Goal: Task Accomplishment & Management: Manage account settings

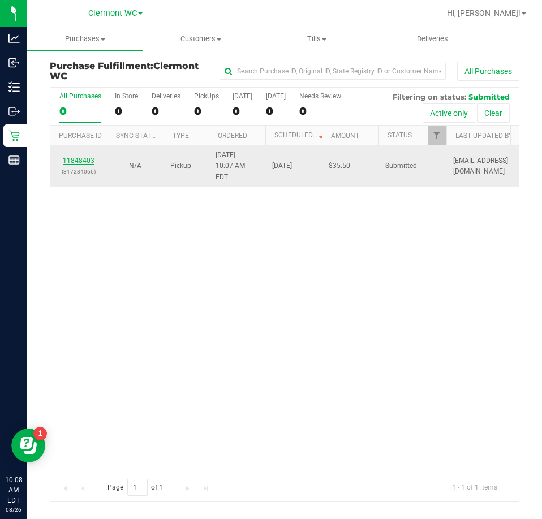
click at [90, 157] on link "11848403" at bounding box center [79, 161] width 32 height 8
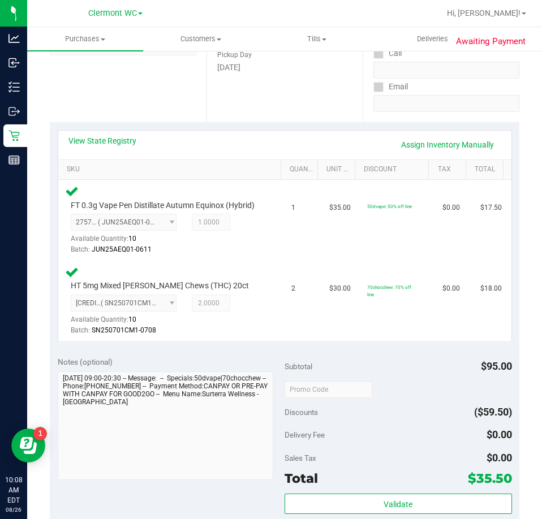
scroll to position [341, 0]
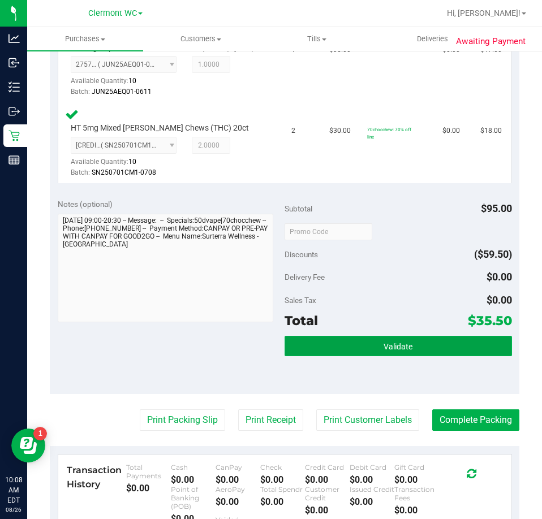
click at [363, 352] on button "Validate" at bounding box center [398, 346] width 227 height 20
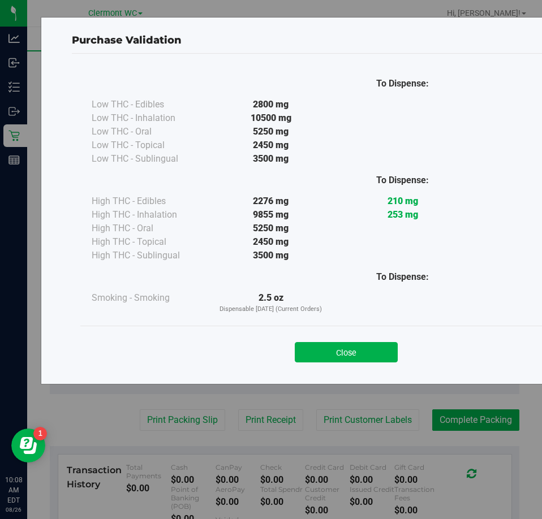
click at [338, 345] on button "Close" at bounding box center [346, 352] width 103 height 20
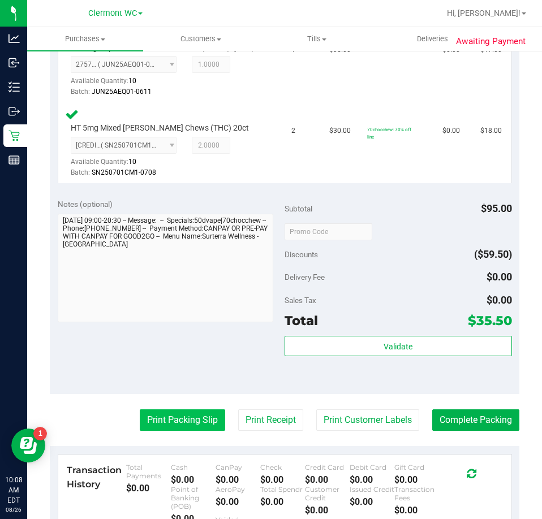
click at [185, 430] on button "Print Packing Slip" at bounding box center [182, 420] width 85 height 21
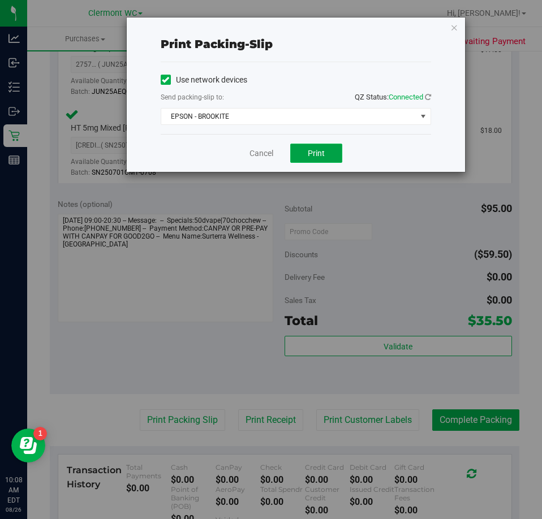
click at [316, 154] on span "Print" at bounding box center [316, 153] width 17 height 9
click at [265, 153] on link "Cancel" at bounding box center [262, 154] width 24 height 12
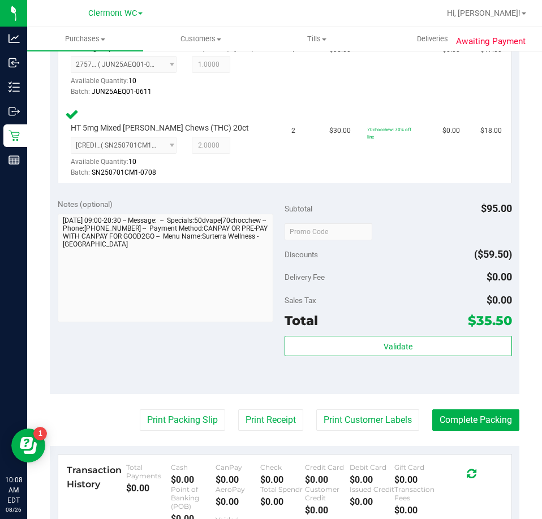
click at [373, 358] on div "Validate" at bounding box center [398, 346] width 227 height 21
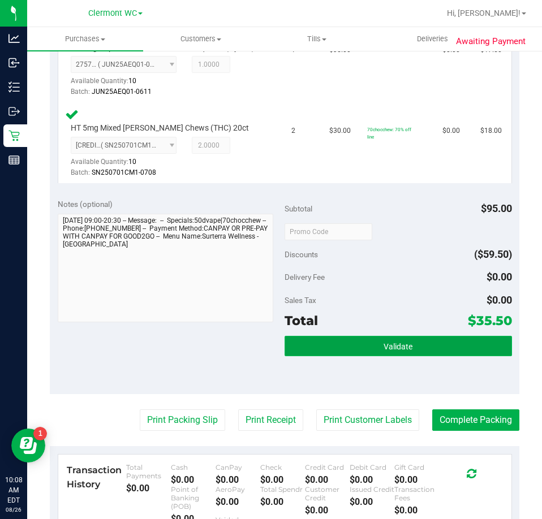
click at [373, 356] on button "Validate" at bounding box center [398, 346] width 227 height 20
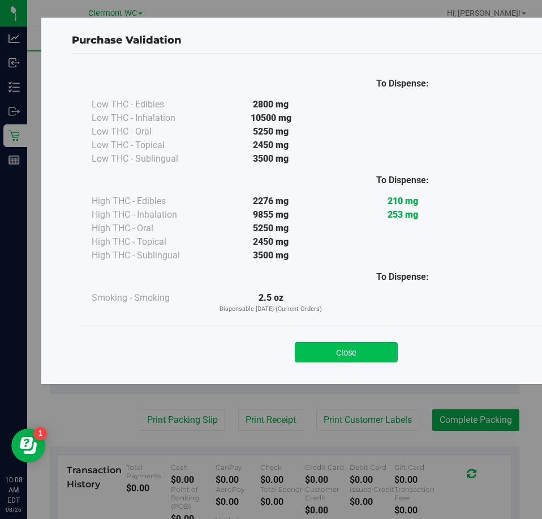
drag, startPoint x: 343, startPoint y: 339, endPoint x: 339, endPoint y: 347, distance: 8.4
click at [343, 340] on div "Close" at bounding box center [346, 349] width 515 height 28
click at [339, 347] on button "Close" at bounding box center [346, 352] width 103 height 20
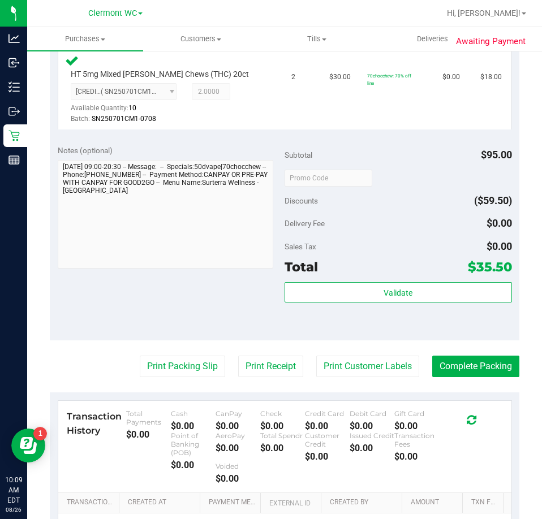
scroll to position [454, 0]
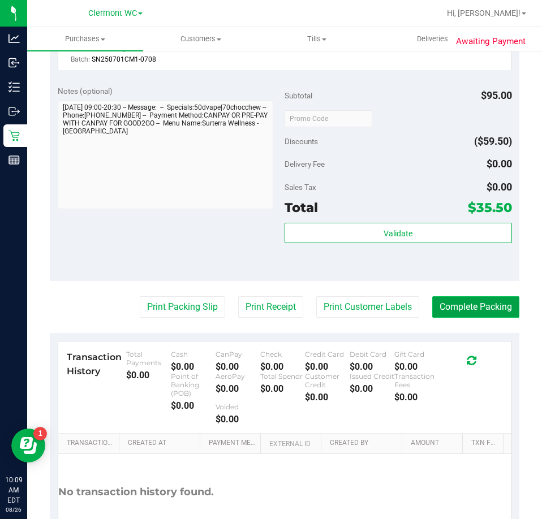
click at [487, 318] on button "Complete Packing" at bounding box center [475, 306] width 87 height 21
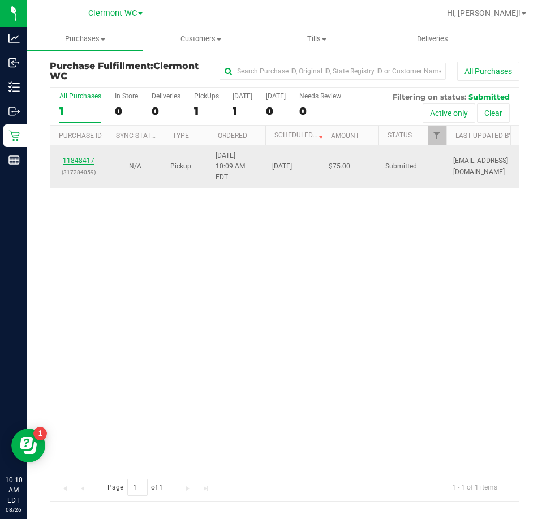
click at [72, 160] on link "11848417" at bounding box center [79, 161] width 32 height 8
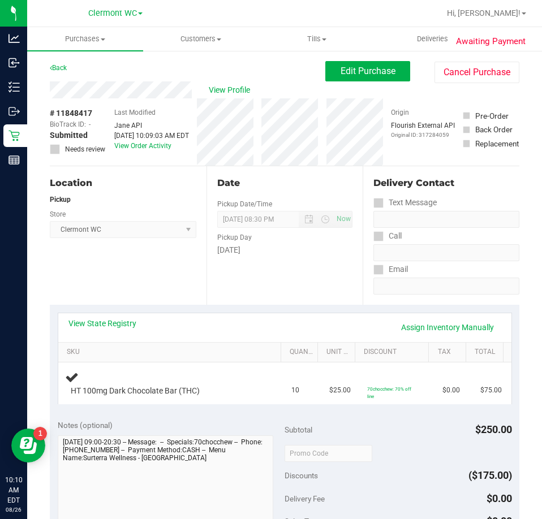
click at [114, 327] on link "View State Registry" at bounding box center [102, 323] width 68 height 11
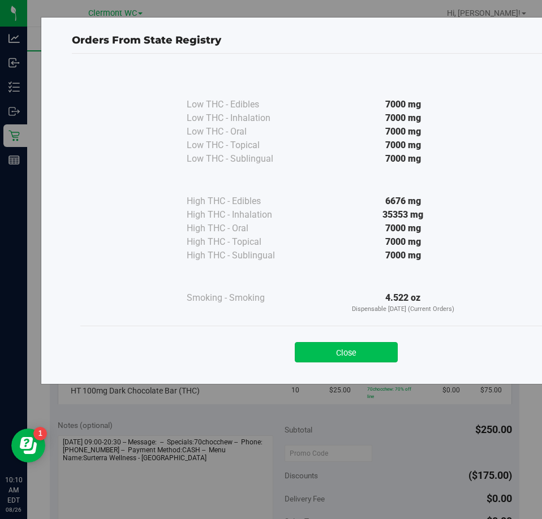
click at [330, 349] on button "Close" at bounding box center [346, 352] width 103 height 20
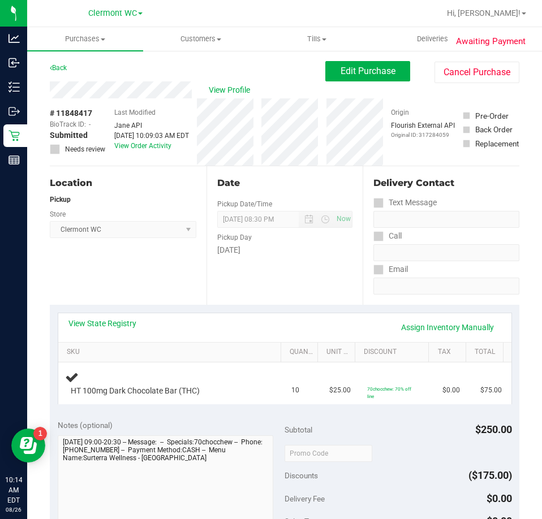
click at [140, 296] on div "Location Pickup Store [GEOGRAPHIC_DATA][PERSON_NAME] Select Store [PERSON_NAME]…" at bounding box center [128, 235] width 157 height 139
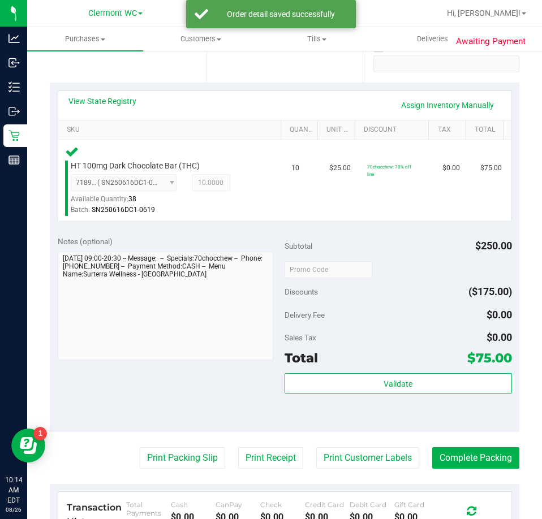
scroll to position [226, 0]
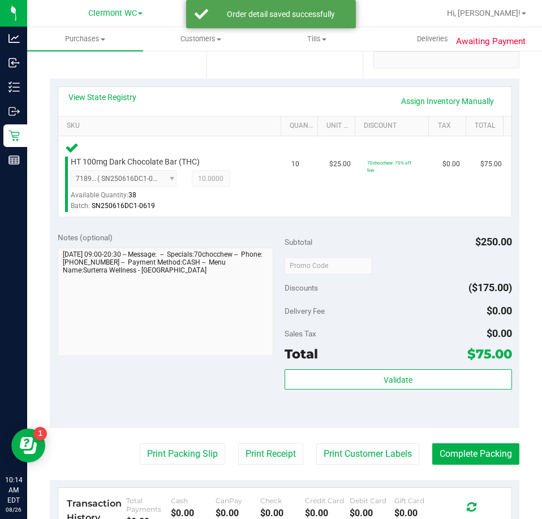
click at [382, 369] on div "Subtotal $250.00 Discounts ($175.00) Delivery Fee $0.00 Sales Tax $0.00 Total $…" at bounding box center [398, 326] width 227 height 188
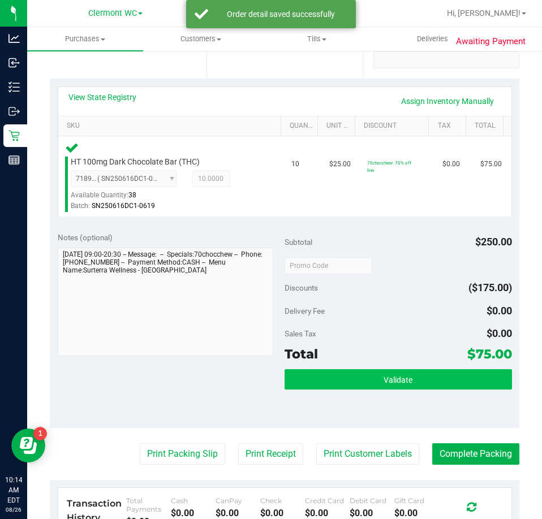
click at [379, 369] on div "Subtotal $250.00 Discounts ($175.00) Delivery Fee $0.00 Sales Tax $0.00 Total $…" at bounding box center [398, 326] width 227 height 188
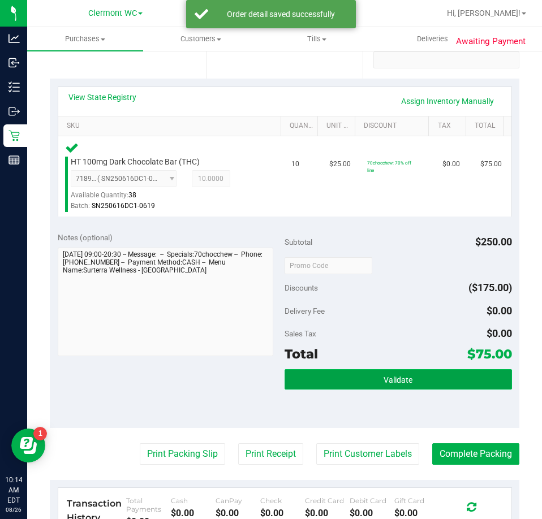
click at [375, 372] on button "Validate" at bounding box center [398, 379] width 227 height 20
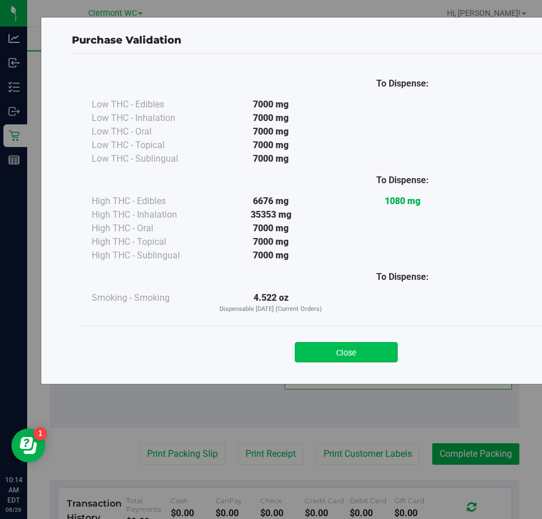
click at [354, 349] on button "Close" at bounding box center [346, 352] width 103 height 20
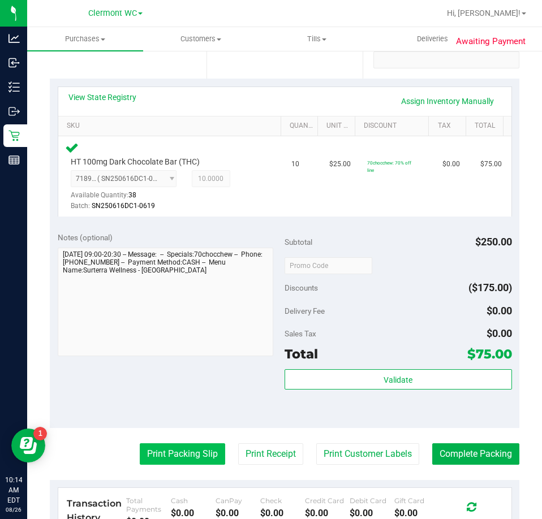
click at [184, 449] on button "Print Packing Slip" at bounding box center [182, 454] width 85 height 21
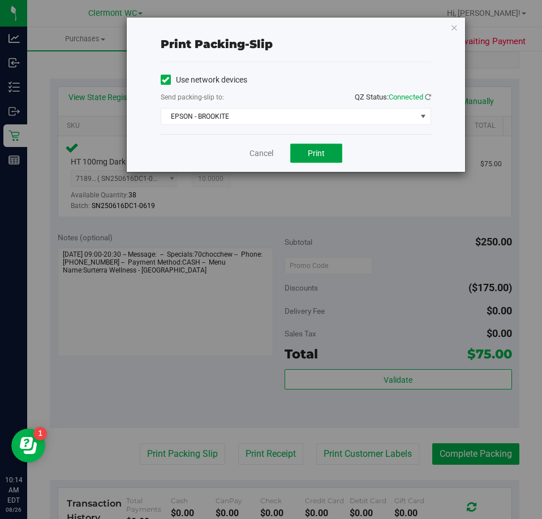
click at [312, 147] on button "Print" at bounding box center [316, 153] width 52 height 19
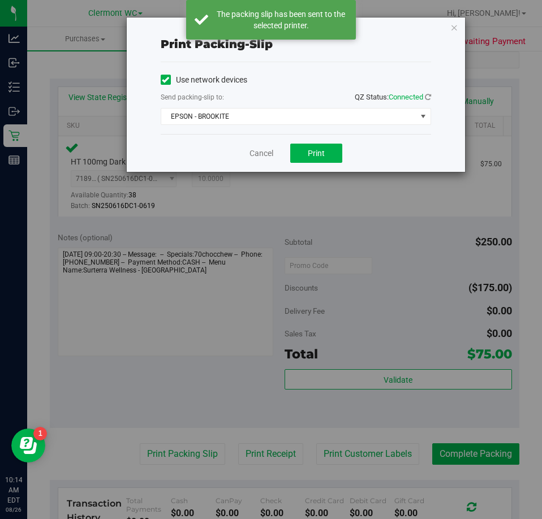
click at [449, 31] on div "Print packing-slip Use network devices Send packing-slip to: QZ Status: Connect…" at bounding box center [296, 95] width 338 height 154
click at [450, 27] on icon "button" at bounding box center [454, 27] width 8 height 14
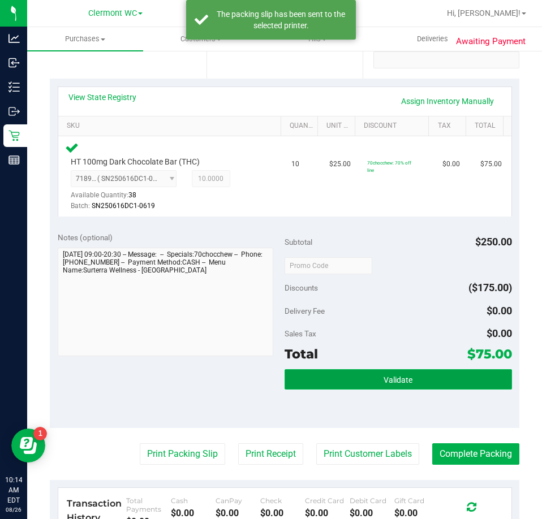
click at [386, 384] on span "Validate" at bounding box center [398, 380] width 29 height 9
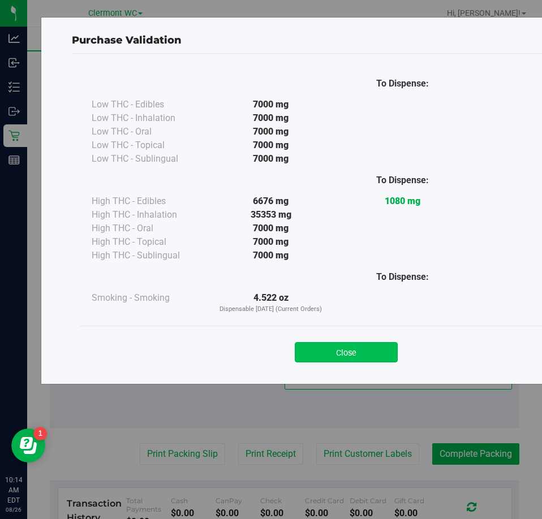
click at [375, 346] on button "Close" at bounding box center [346, 352] width 103 height 20
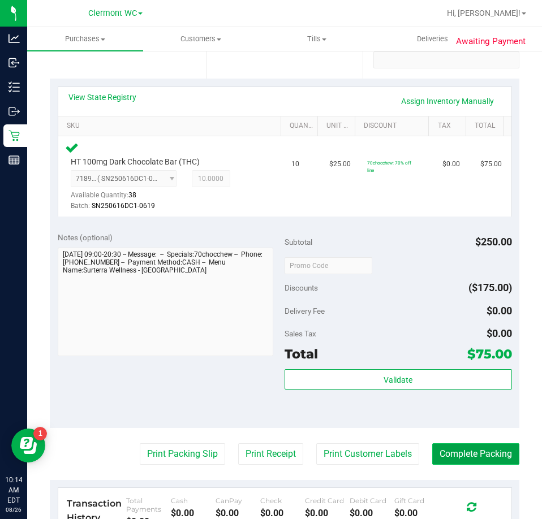
click at [464, 454] on button "Complete Packing" at bounding box center [475, 454] width 87 height 21
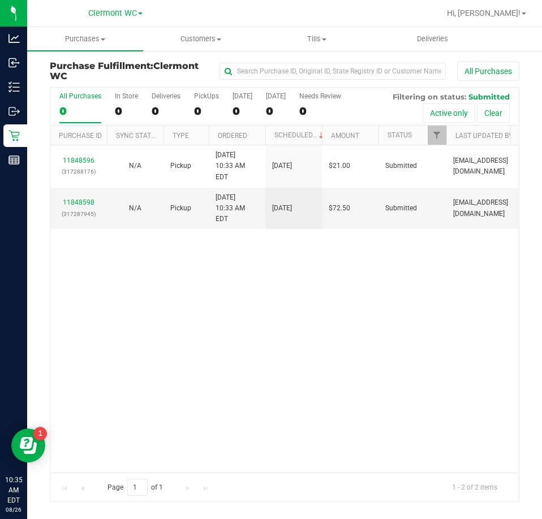
click at [334, 385] on div "11848596 (317288176) N/A Pickup [DATE] 10:33 AM EDT 8/26/2025 $21.00 Submitted …" at bounding box center [284, 308] width 468 height 327
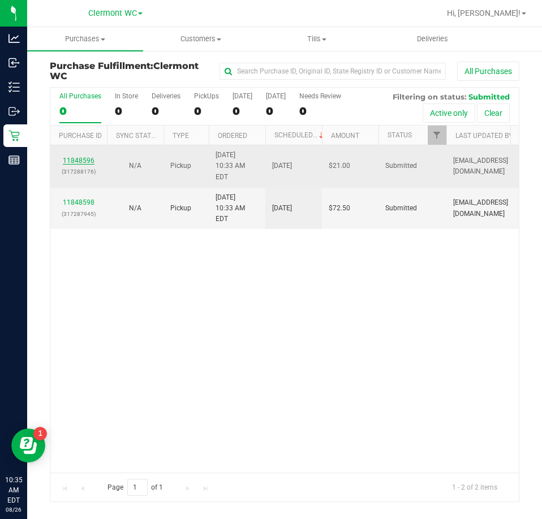
click at [75, 157] on link "11848596" at bounding box center [79, 161] width 32 height 8
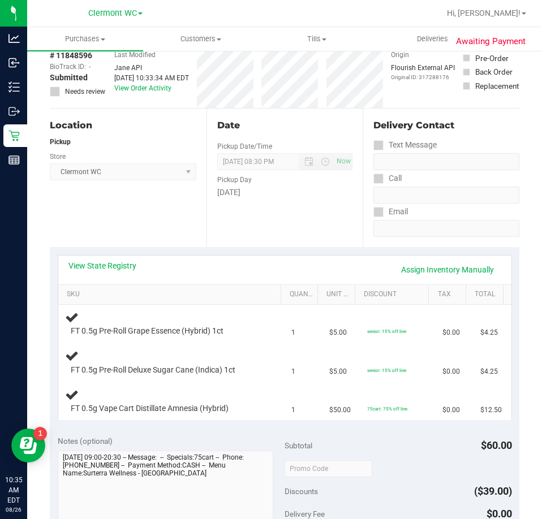
scroll to position [62, 0]
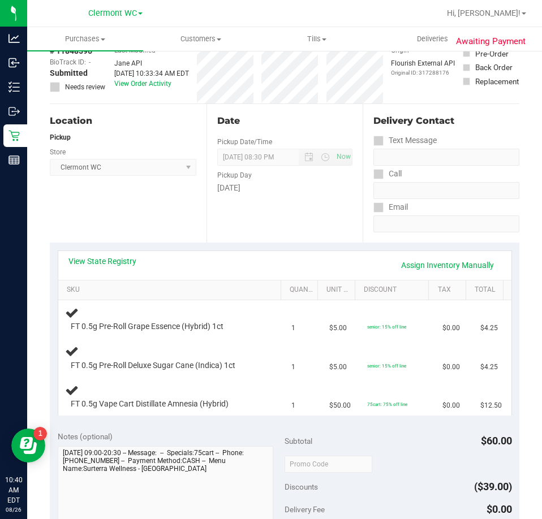
click at [140, 230] on div "Location Pickup Store [GEOGRAPHIC_DATA][PERSON_NAME] Select Store [PERSON_NAME]…" at bounding box center [128, 173] width 157 height 139
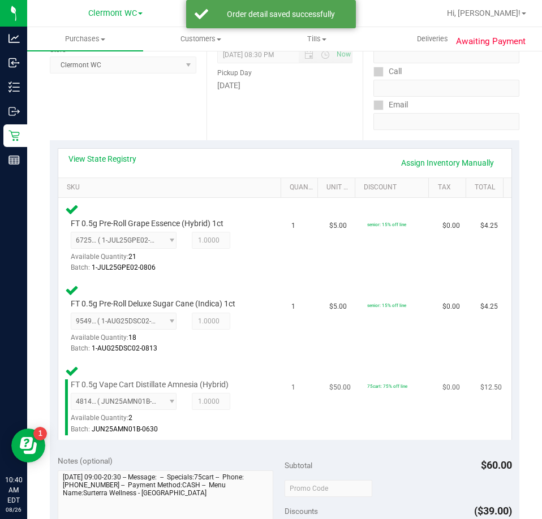
scroll to position [289, 0]
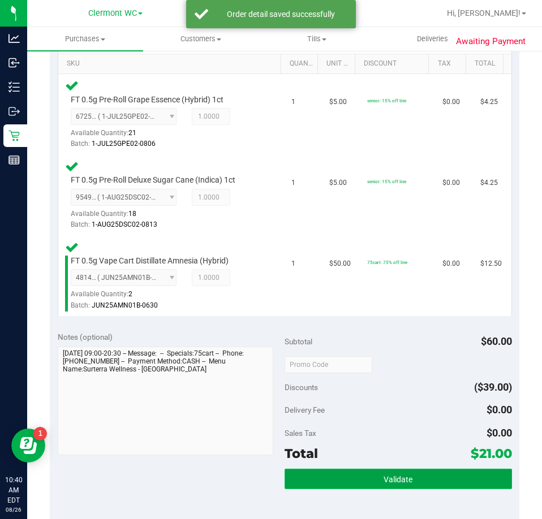
click at [316, 474] on button "Validate" at bounding box center [398, 479] width 227 height 20
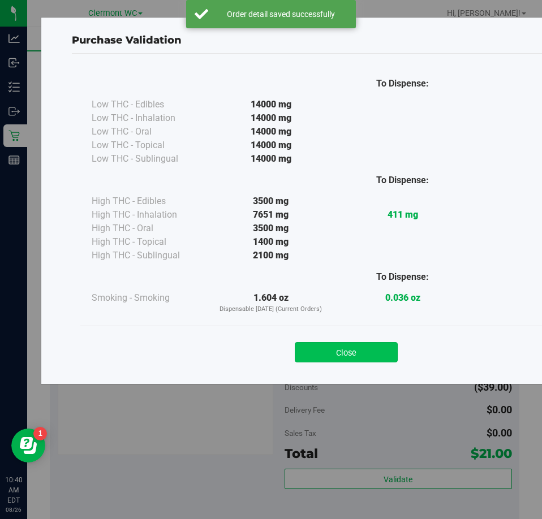
click at [347, 345] on button "Close" at bounding box center [346, 352] width 103 height 20
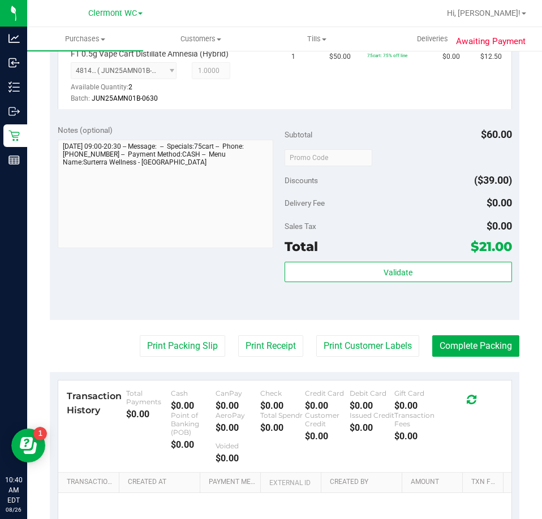
scroll to position [515, 0]
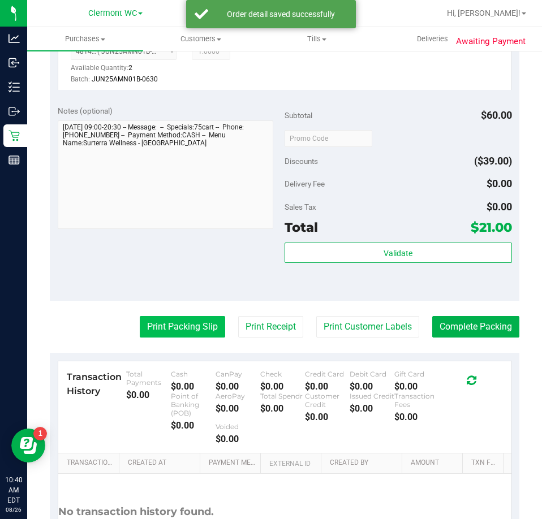
click at [160, 318] on button "Print Packing Slip" at bounding box center [182, 326] width 85 height 21
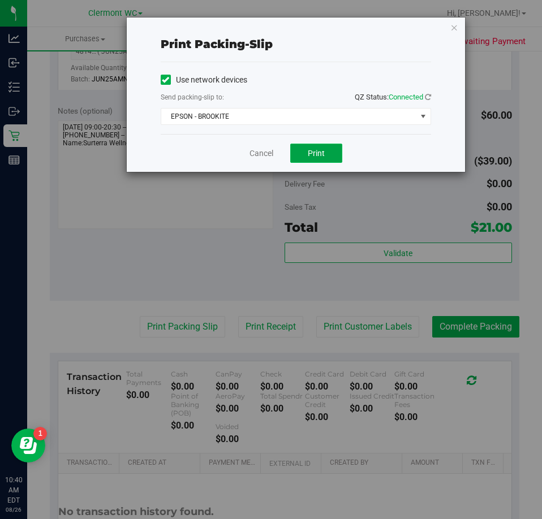
click at [315, 146] on button "Print" at bounding box center [316, 153] width 52 height 19
click at [263, 151] on link "Cancel" at bounding box center [262, 154] width 24 height 12
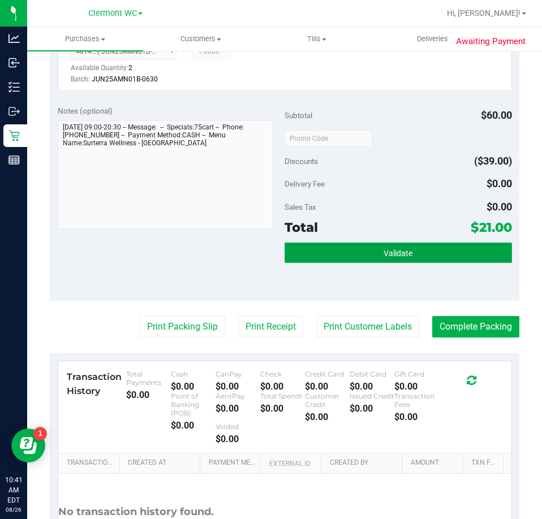
click at [324, 259] on button "Validate" at bounding box center [398, 253] width 227 height 20
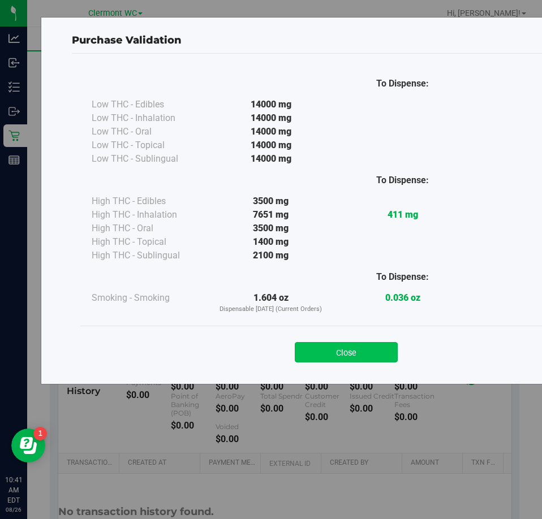
click at [327, 350] on button "Close" at bounding box center [346, 352] width 103 height 20
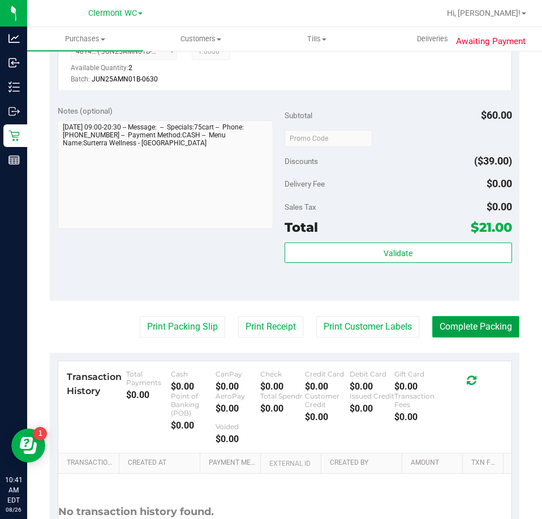
click at [465, 334] on button "Complete Packing" at bounding box center [475, 326] width 87 height 21
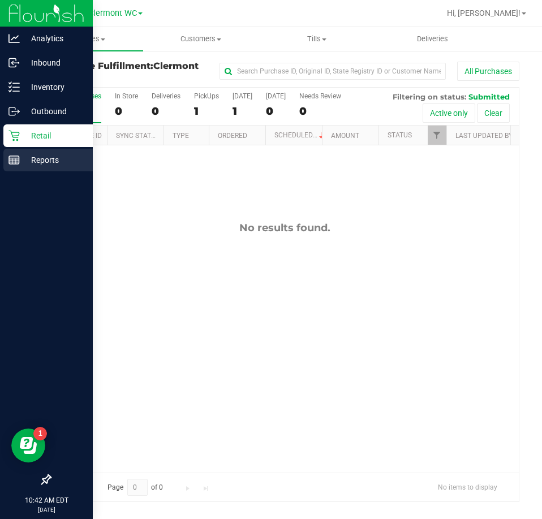
click at [28, 165] on p "Reports" at bounding box center [54, 160] width 68 height 14
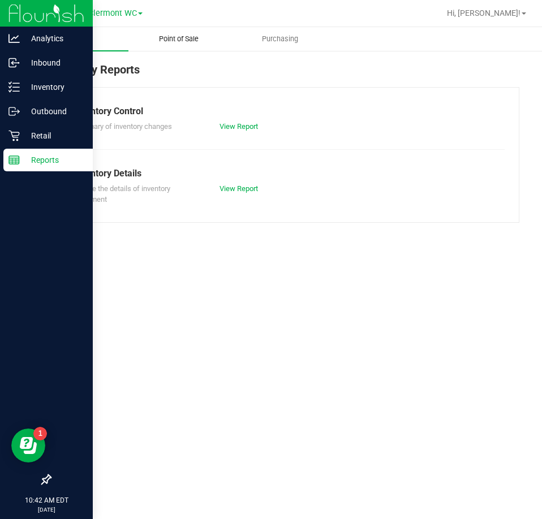
click at [179, 35] on span "Point of Sale" at bounding box center [179, 39] width 70 height 10
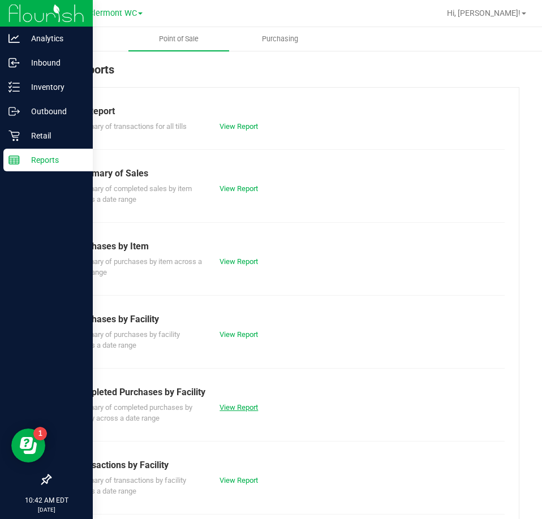
click at [238, 406] on link "View Report" at bounding box center [239, 407] width 38 height 8
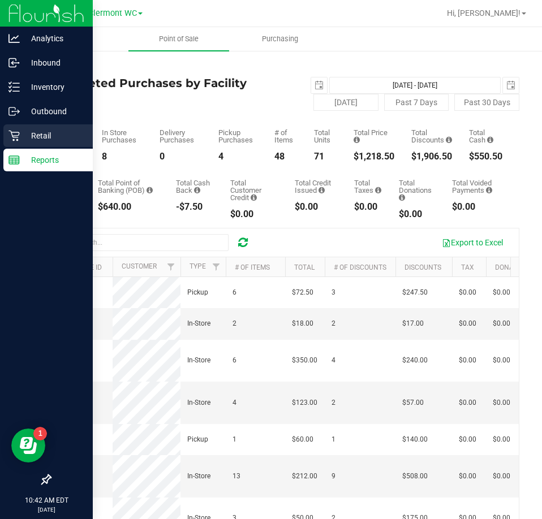
click at [21, 127] on div "Retail" at bounding box center [47, 135] width 89 height 23
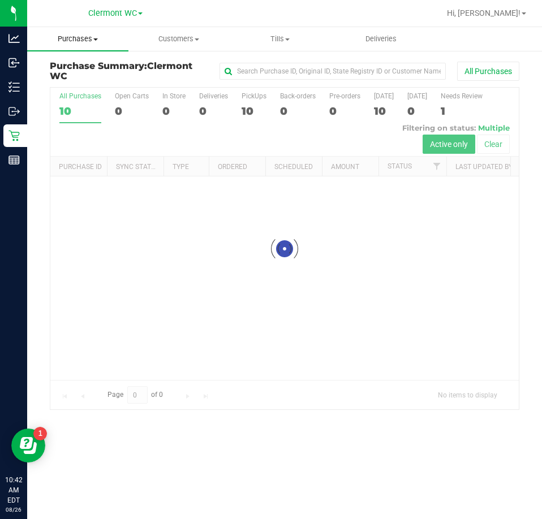
click at [66, 37] on span "Purchases" at bounding box center [77, 39] width 101 height 10
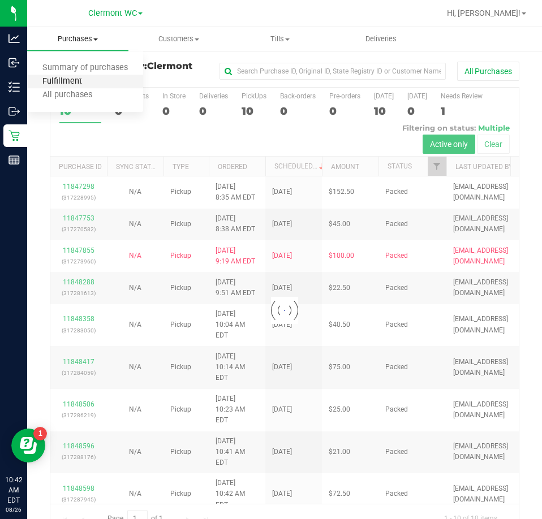
click at [59, 84] on span "Fulfillment" at bounding box center [62, 82] width 70 height 10
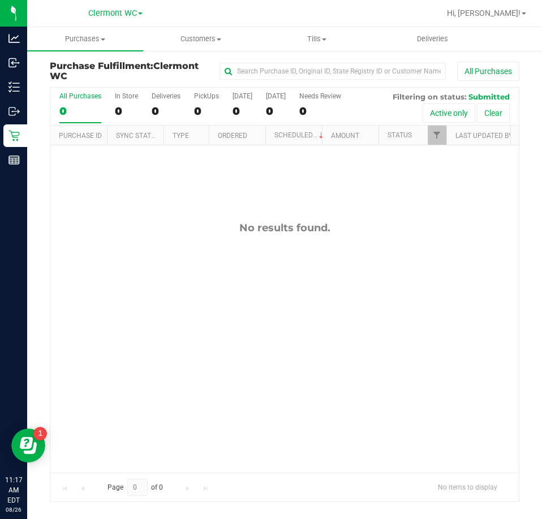
click at [171, 376] on div "No results found." at bounding box center [284, 346] width 468 height 403
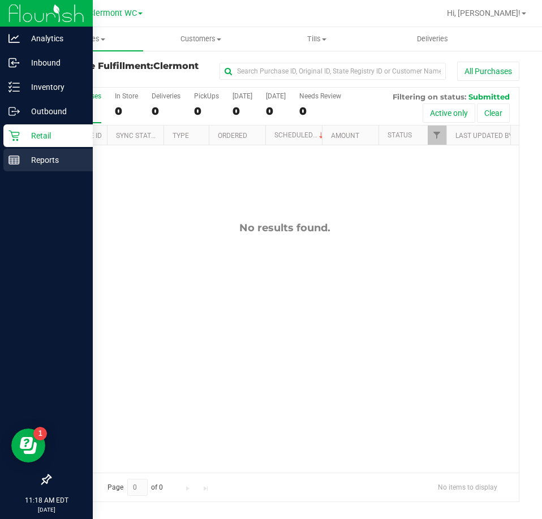
click at [39, 171] on link "Reports" at bounding box center [46, 161] width 93 height 24
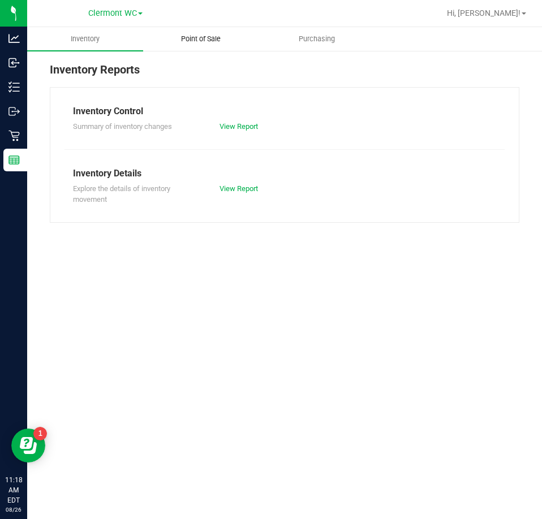
click at [212, 41] on span "Point of Sale" at bounding box center [201, 39] width 70 height 10
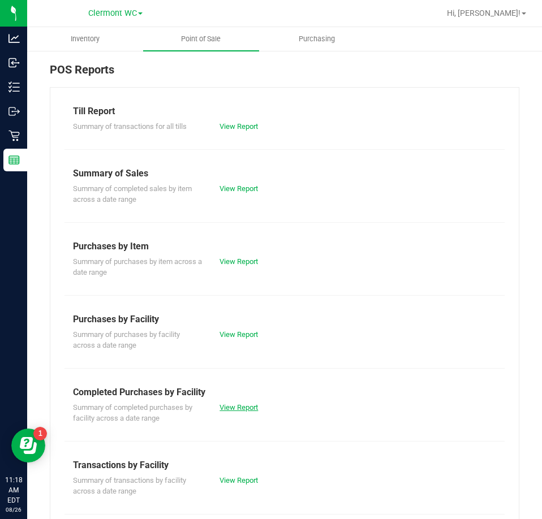
click at [243, 410] on link "View Report" at bounding box center [239, 407] width 38 height 8
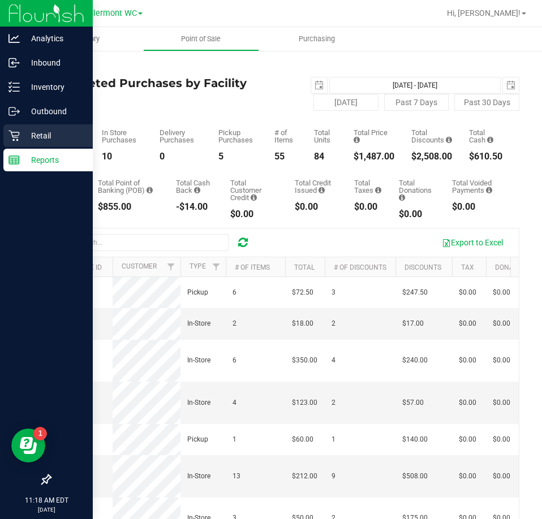
click at [25, 136] on p "Retail" at bounding box center [54, 136] width 68 height 14
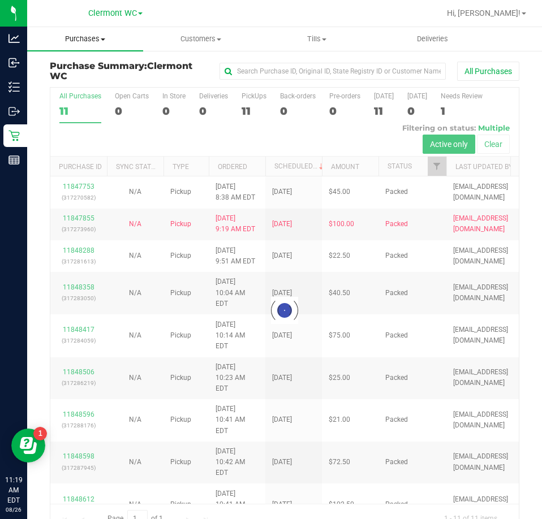
click at [89, 39] on span "Purchases" at bounding box center [85, 39] width 116 height 10
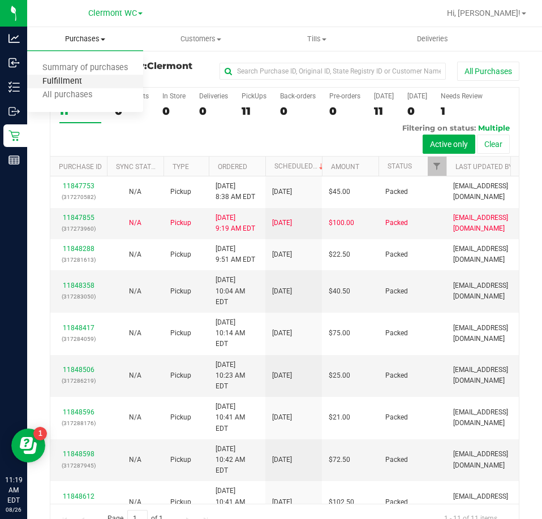
click at [55, 84] on span "Fulfillment" at bounding box center [62, 82] width 70 height 10
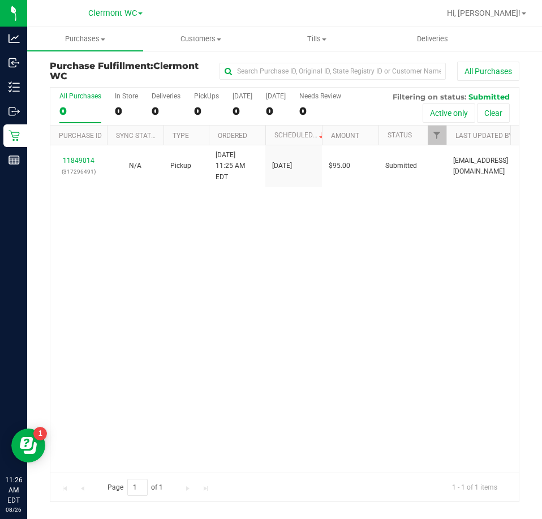
click at [196, 373] on div "11849014 (317296491) N/A Pickup 8/26/2025 11:25 AM EDT 8/26/2025 $95.00 Submitt…" at bounding box center [284, 308] width 468 height 327
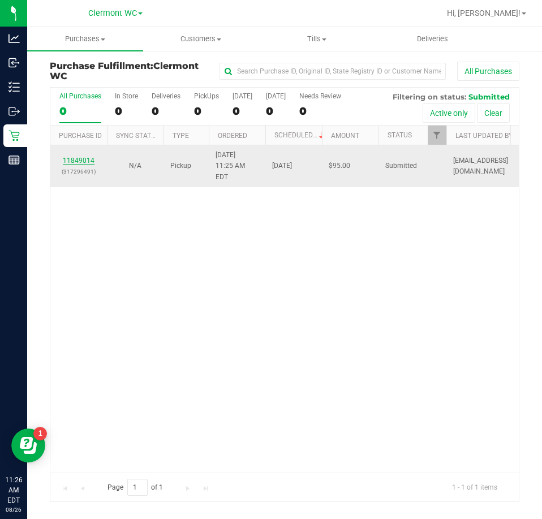
click at [89, 157] on link "11849014" at bounding box center [79, 161] width 32 height 8
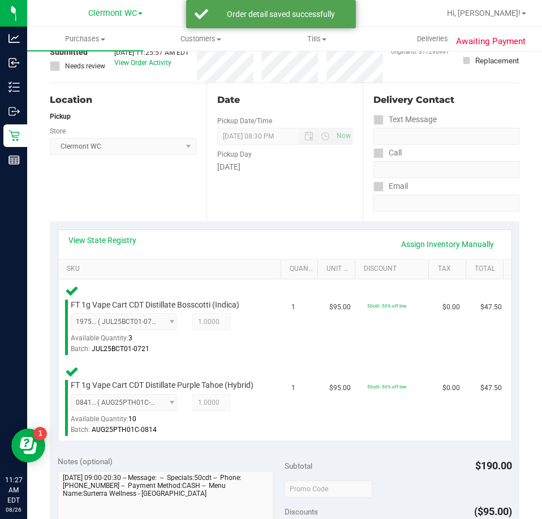
scroll to position [226, 0]
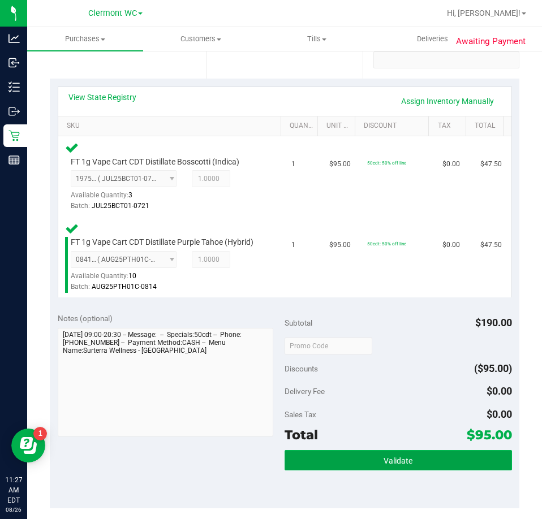
click at [375, 468] on button "Validate" at bounding box center [398, 460] width 227 height 20
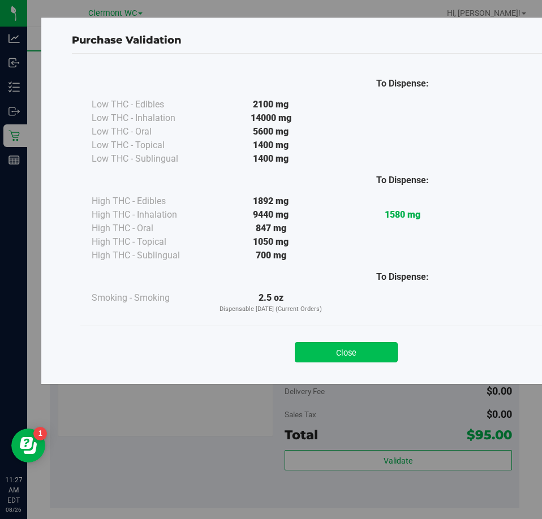
click at [332, 350] on button "Close" at bounding box center [346, 352] width 103 height 20
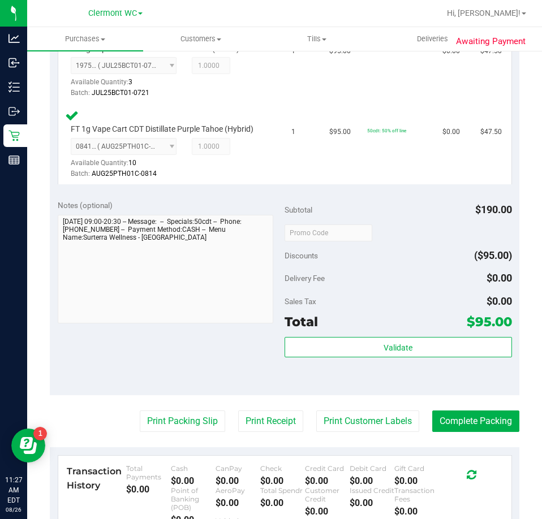
scroll to position [453, 0]
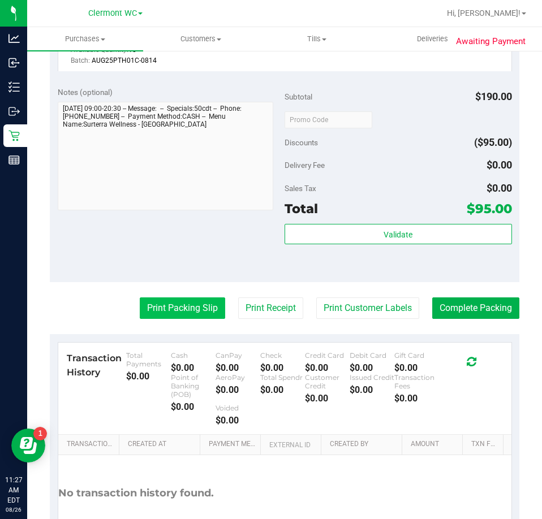
click at [162, 319] on button "Print Packing Slip" at bounding box center [182, 308] width 85 height 21
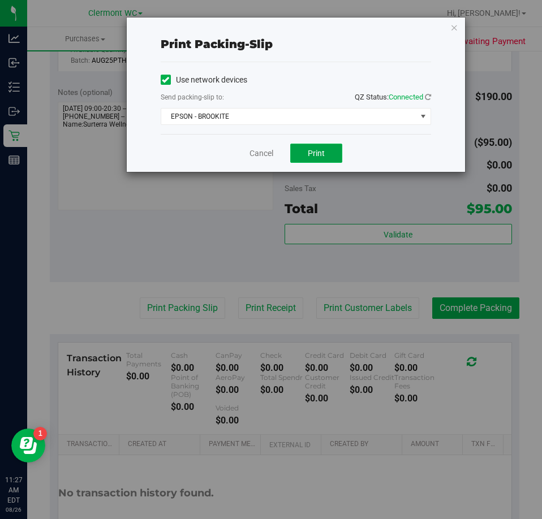
click at [316, 152] on span "Print" at bounding box center [316, 153] width 17 height 9
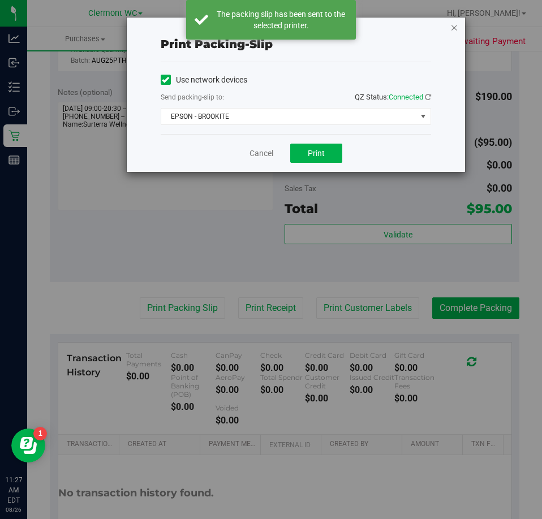
click at [453, 23] on icon "button" at bounding box center [454, 27] width 8 height 14
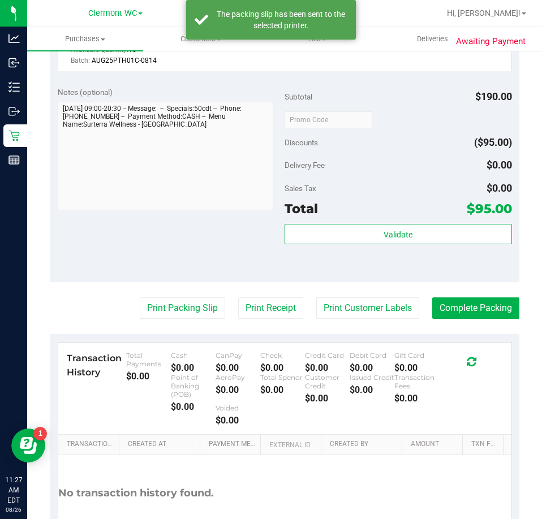
drag, startPoint x: 379, startPoint y: 229, endPoint x: 373, endPoint y: 232, distance: 7.1
click at [375, 231] on div "Subtotal $190.00 Discounts ($95.00) Delivery Fee $0.00 Sales Tax $0.00 Total $9…" at bounding box center [398, 181] width 227 height 188
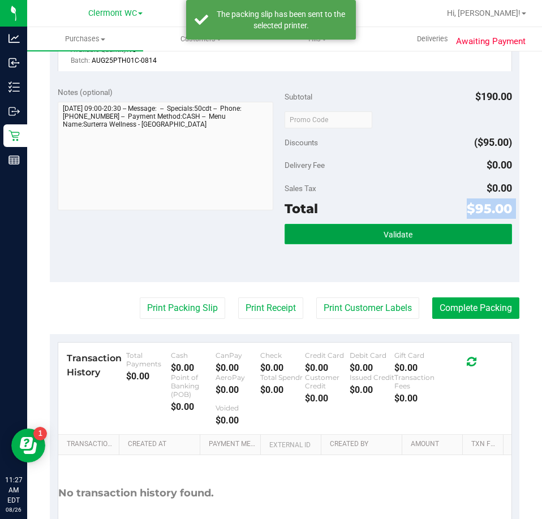
click at [369, 238] on button "Validate" at bounding box center [398, 234] width 227 height 20
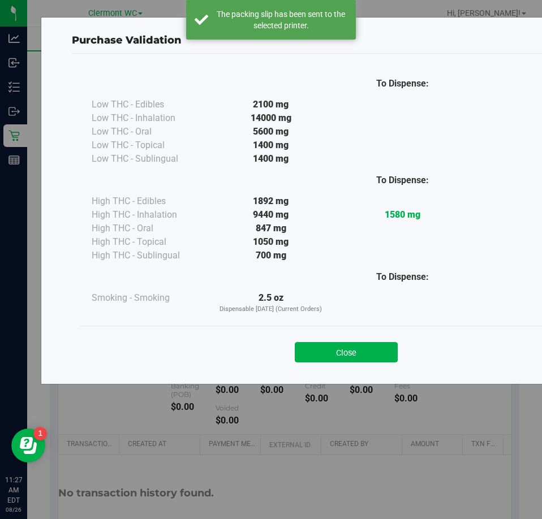
click at [373, 356] on button "Close" at bounding box center [346, 352] width 103 height 20
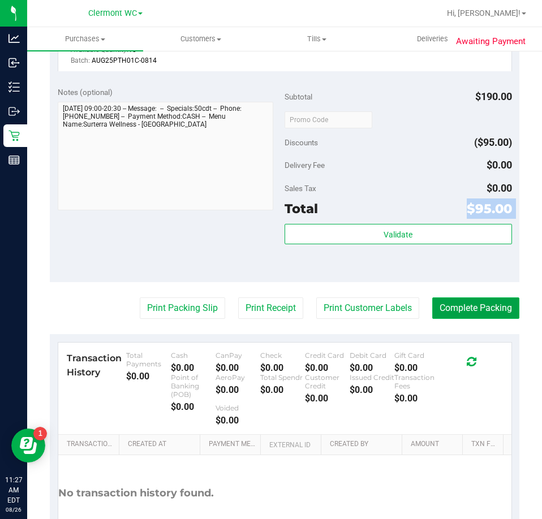
click at [446, 317] on button "Complete Packing" at bounding box center [475, 308] width 87 height 21
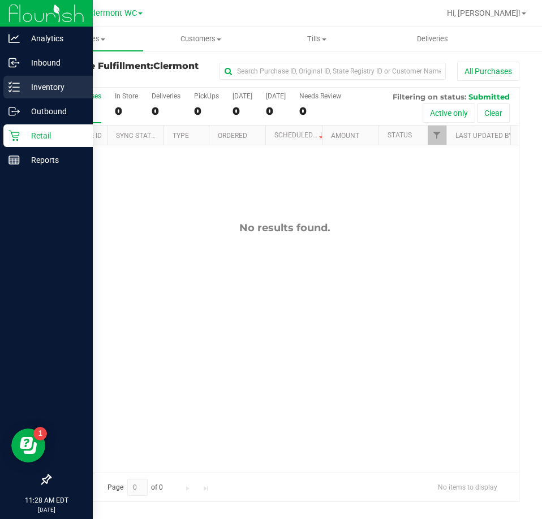
click at [25, 94] on div "Inventory" at bounding box center [47, 87] width 89 height 23
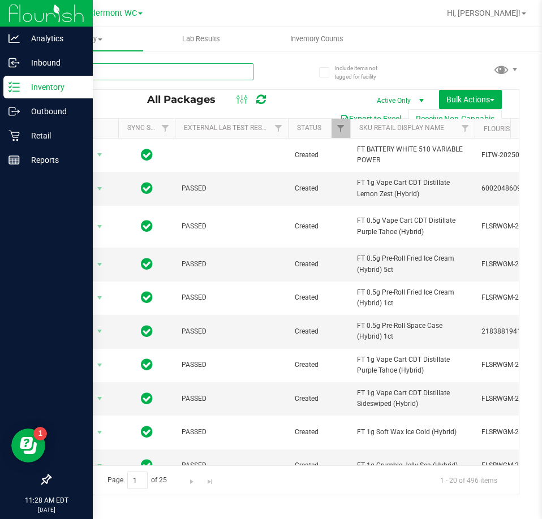
click at [165, 70] on input "text" at bounding box center [152, 71] width 204 height 17
type input "jcw"
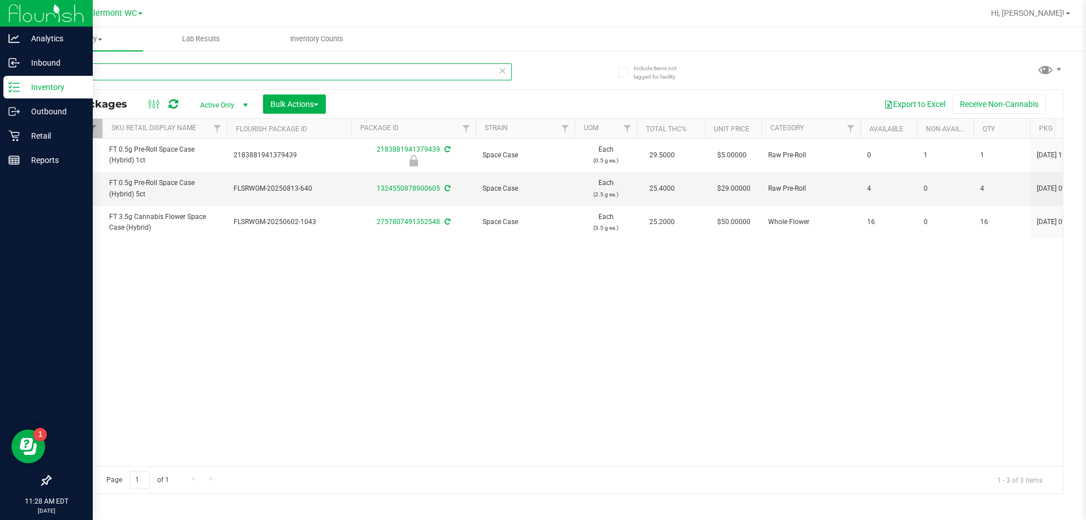
scroll to position [0, 241]
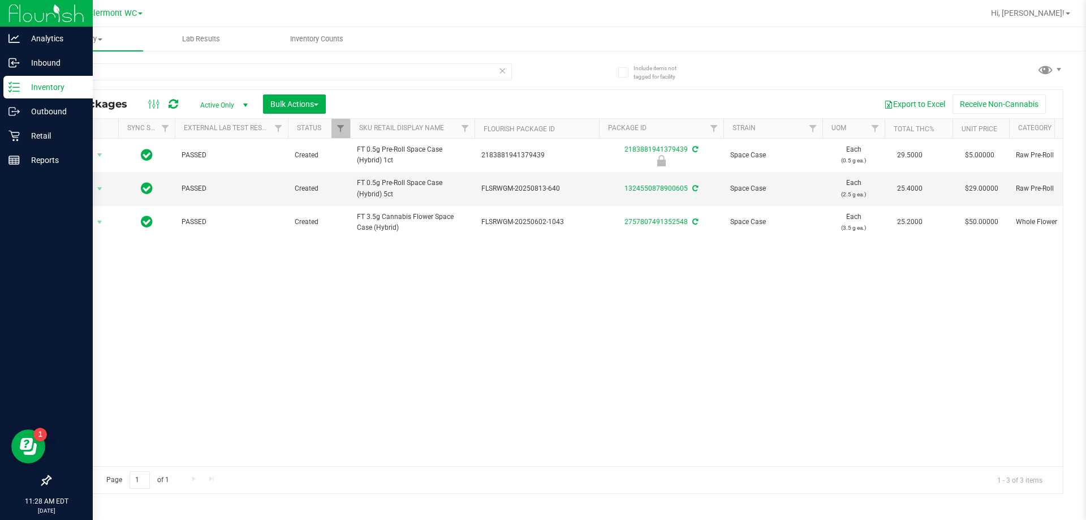
click at [541, 418] on div "Action Action Edit attributes Global inventory Locate package Package audit log…" at bounding box center [556, 303] width 1013 height 328
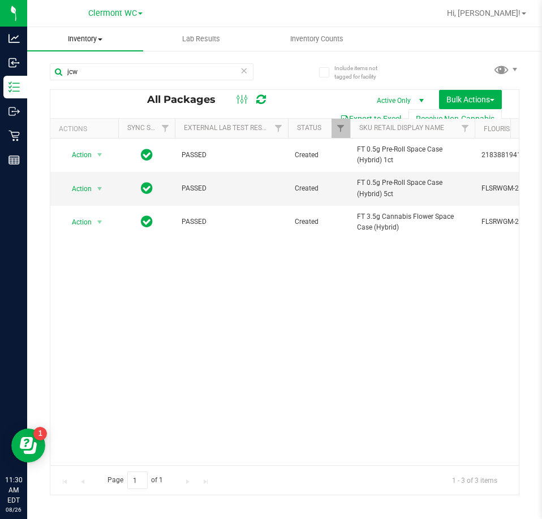
click at [94, 42] on span "Inventory" at bounding box center [85, 39] width 116 height 10
click at [89, 41] on span "Inventory" at bounding box center [85, 39] width 116 height 10
click at [95, 41] on span "Inventory" at bounding box center [85, 39] width 116 height 10
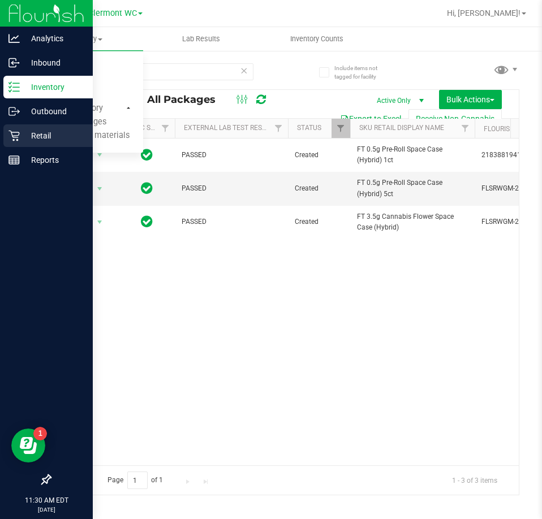
click at [16, 141] on icon at bounding box center [13, 135] width 11 height 11
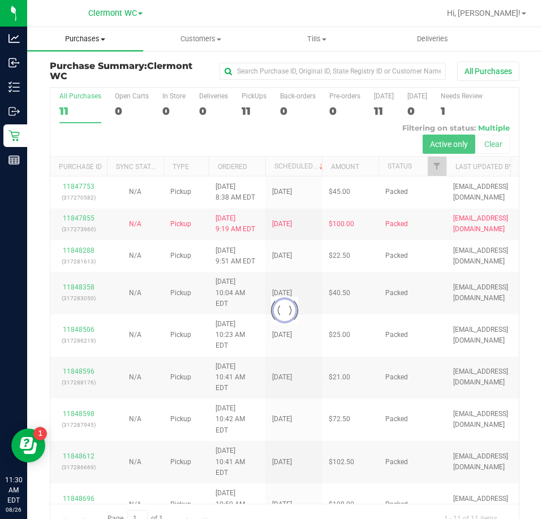
click at [96, 41] on span "Purchases" at bounding box center [85, 39] width 116 height 10
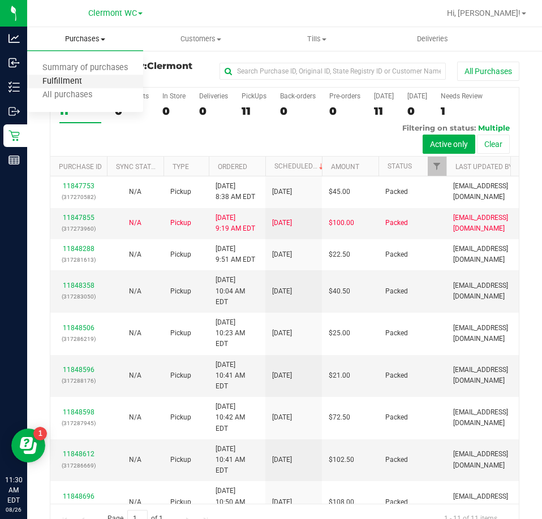
click at [73, 83] on span "Fulfillment" at bounding box center [62, 82] width 70 height 10
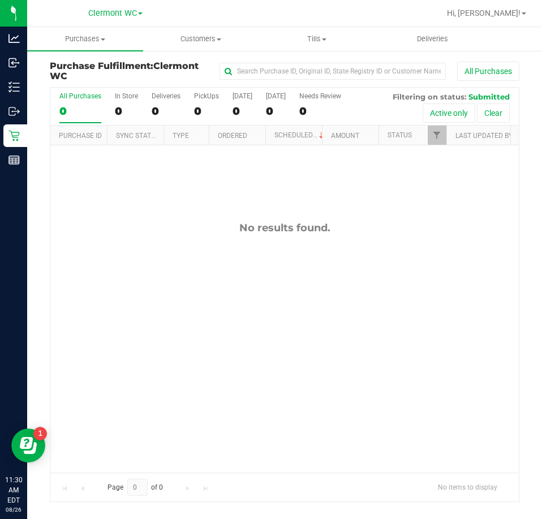
click at [244, 251] on div "No results found." at bounding box center [284, 346] width 468 height 403
click at [231, 232] on div "No results found." at bounding box center [284, 228] width 468 height 12
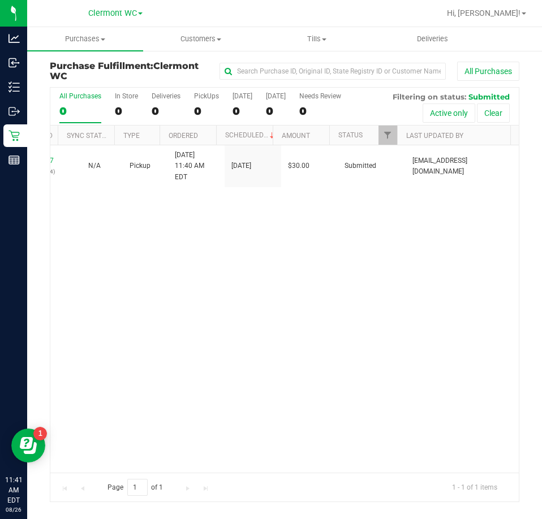
scroll to position [0, 18]
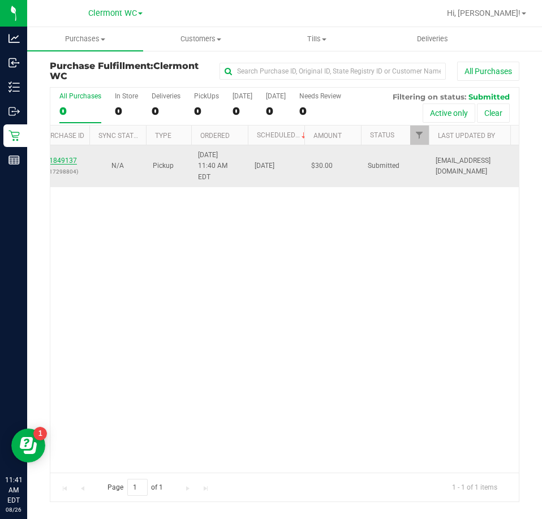
click at [67, 157] on link "11849137" at bounding box center [61, 161] width 32 height 8
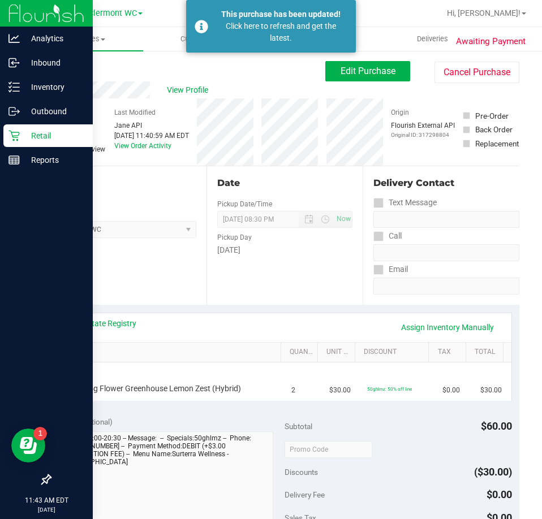
click at [16, 134] on icon at bounding box center [13, 135] width 11 height 11
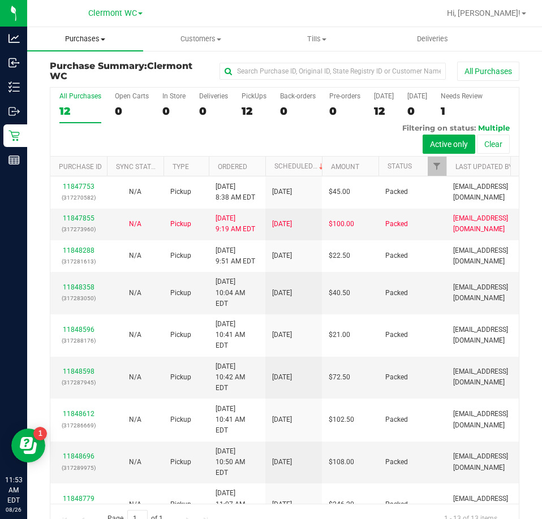
click at [85, 36] on span "Purchases" at bounding box center [85, 39] width 116 height 10
click at [51, 85] on span "Fulfillment" at bounding box center [62, 82] width 70 height 10
